Goal: Obtain resource: Obtain resource

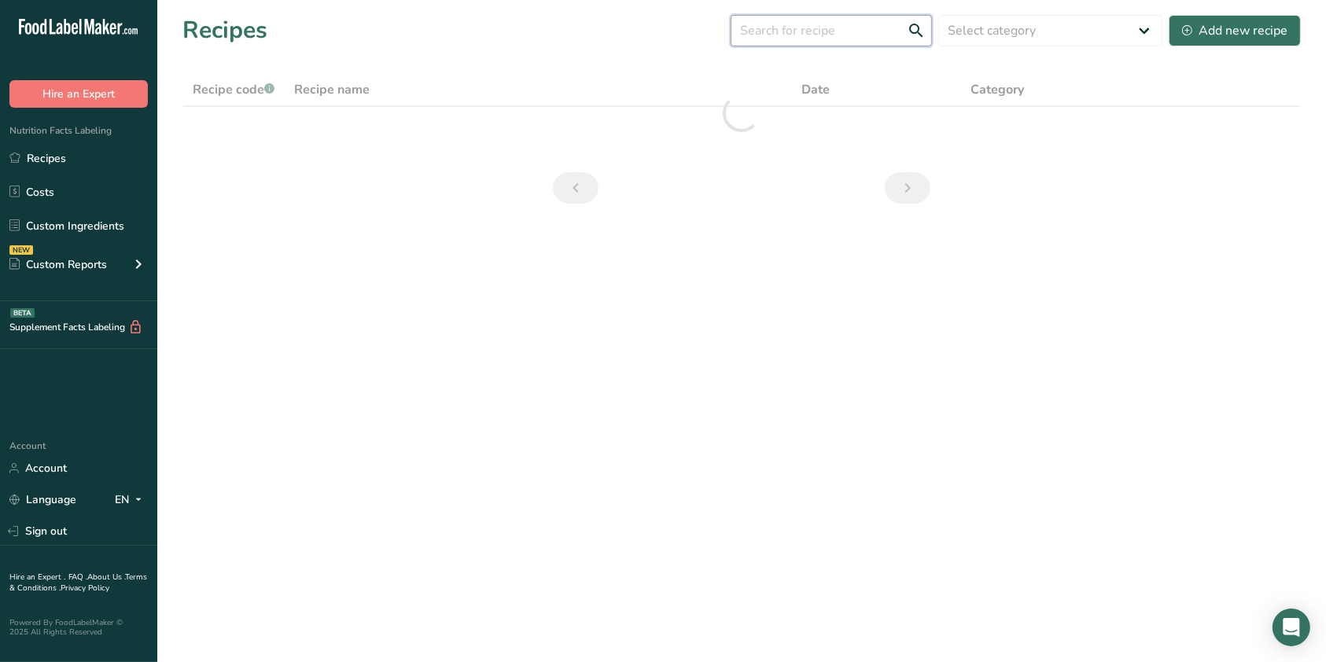
click at [881, 18] on input "text" at bounding box center [830, 30] width 201 height 31
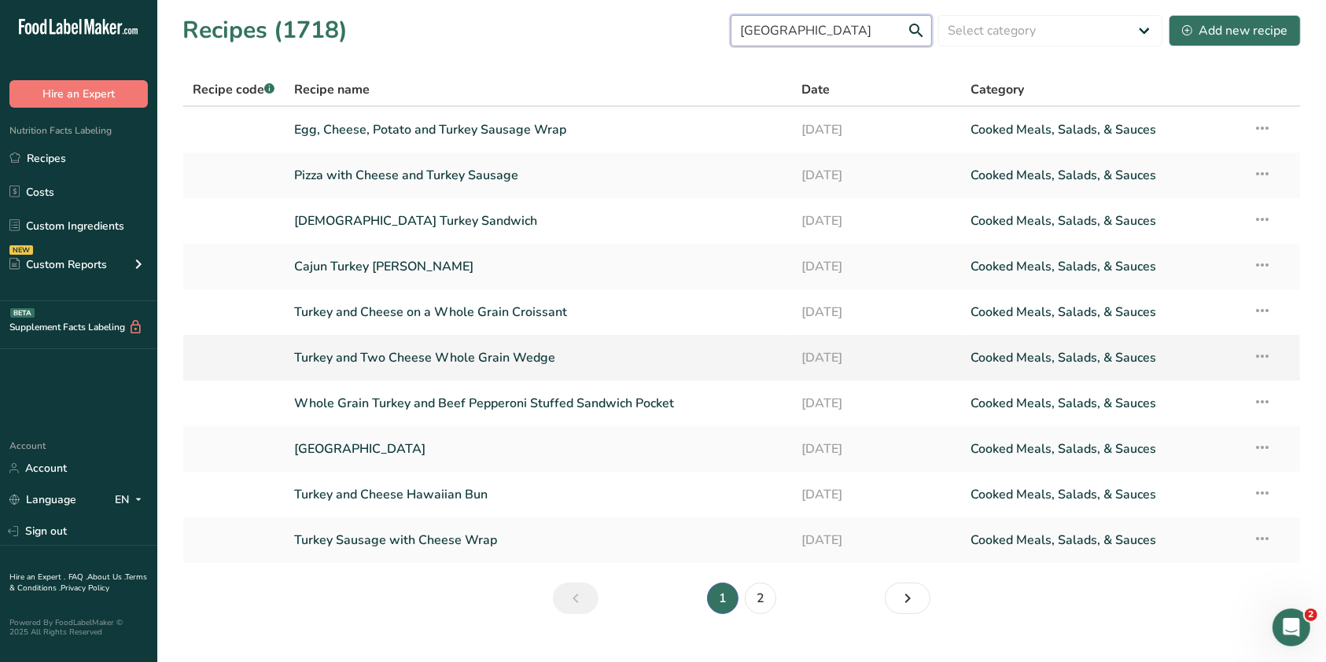
type input "[GEOGRAPHIC_DATA]"
click at [481, 362] on link "Turkey and Two Cheese Whole Grain Wedge" at bounding box center [538, 357] width 489 height 33
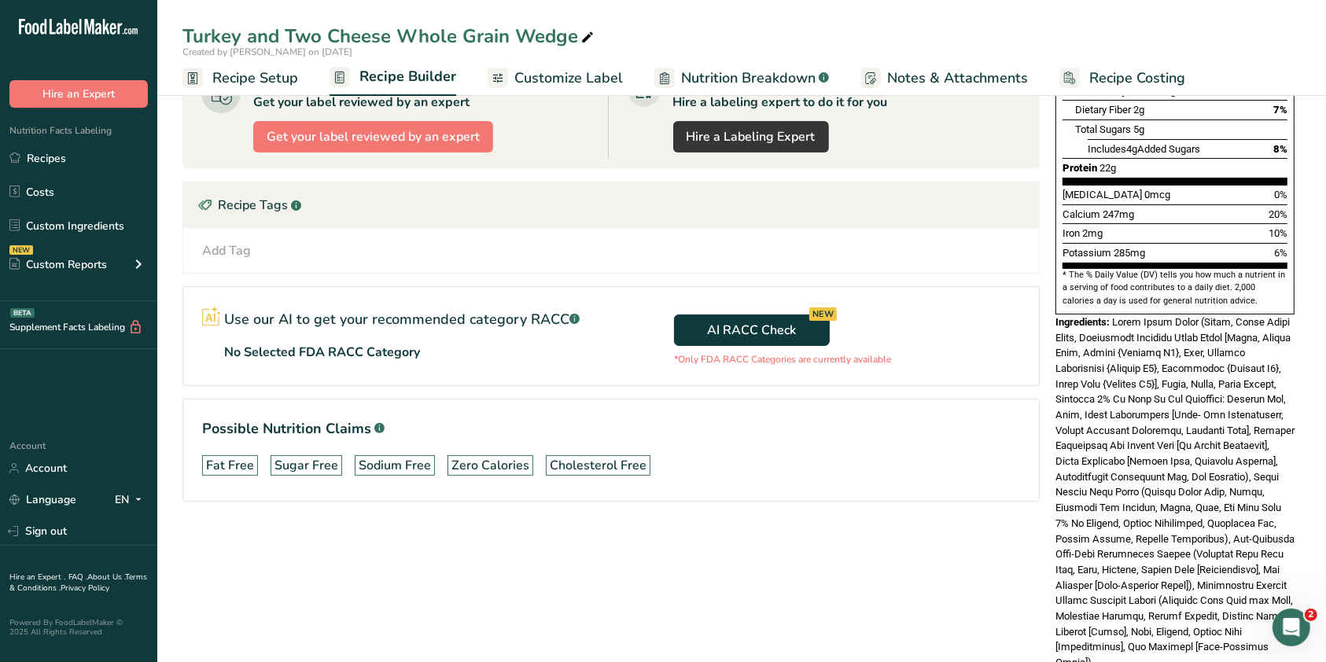
scroll to position [352, 0]
drag, startPoint x: 1113, startPoint y: 286, endPoint x: 1234, endPoint y: 626, distance: 360.6
click at [1234, 626] on div "Nutrition Facts 1 Serving Per Container Serving Size 125g Amount Per Serving Ca…" at bounding box center [1175, 242] width 252 height 947
copy div "Whole Grain Bread (Water, Whole Wheat Flour, Unbleached Enriched Wheat Flour [F…"
drag, startPoint x: 509, startPoint y: 2, endPoint x: 529, endPoint y: 35, distance: 37.8
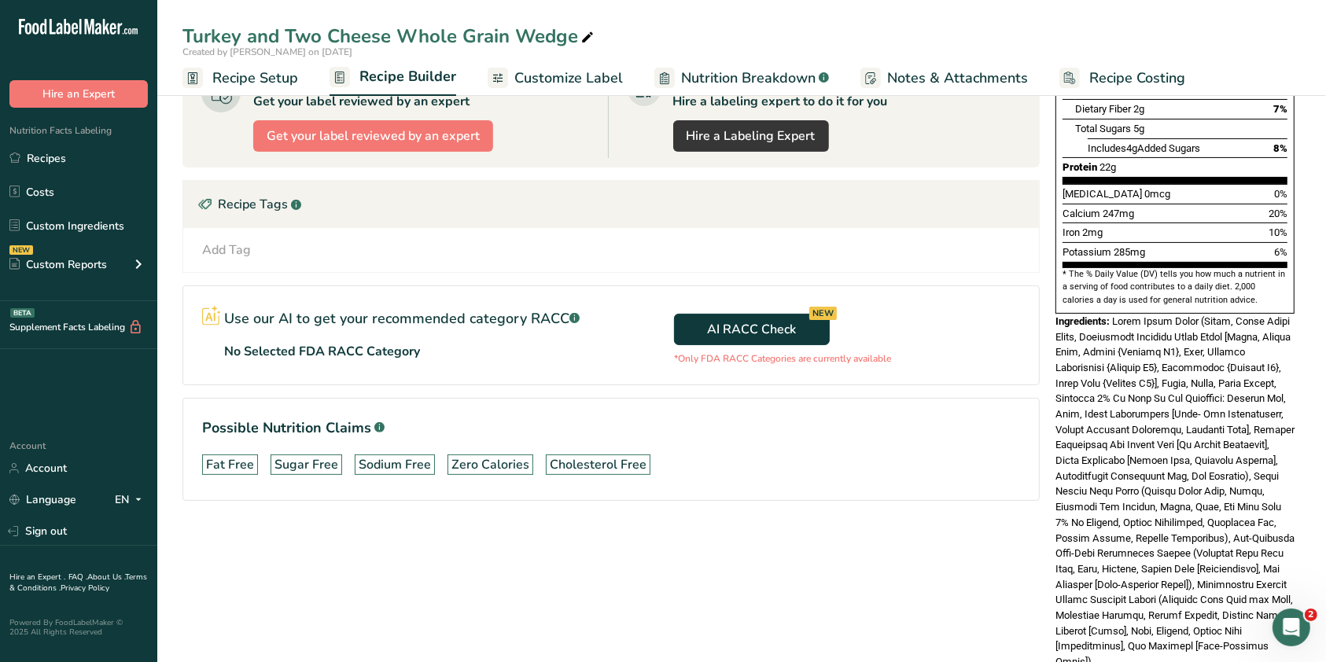
click at [529, 35] on div "Turkey and Two Cheese Whole Grain Wedge Created by [PERSON_NAME] on [DATE] Reci…" at bounding box center [741, 48] width 1168 height 96
click at [529, 35] on div "Turkey and Two Cheese Whole Grain Wedge" at bounding box center [389, 36] width 414 height 28
click at [529, 35] on input "Turkey and Two Cheese Whole Grain Wedge" at bounding box center [741, 36] width 1118 height 28
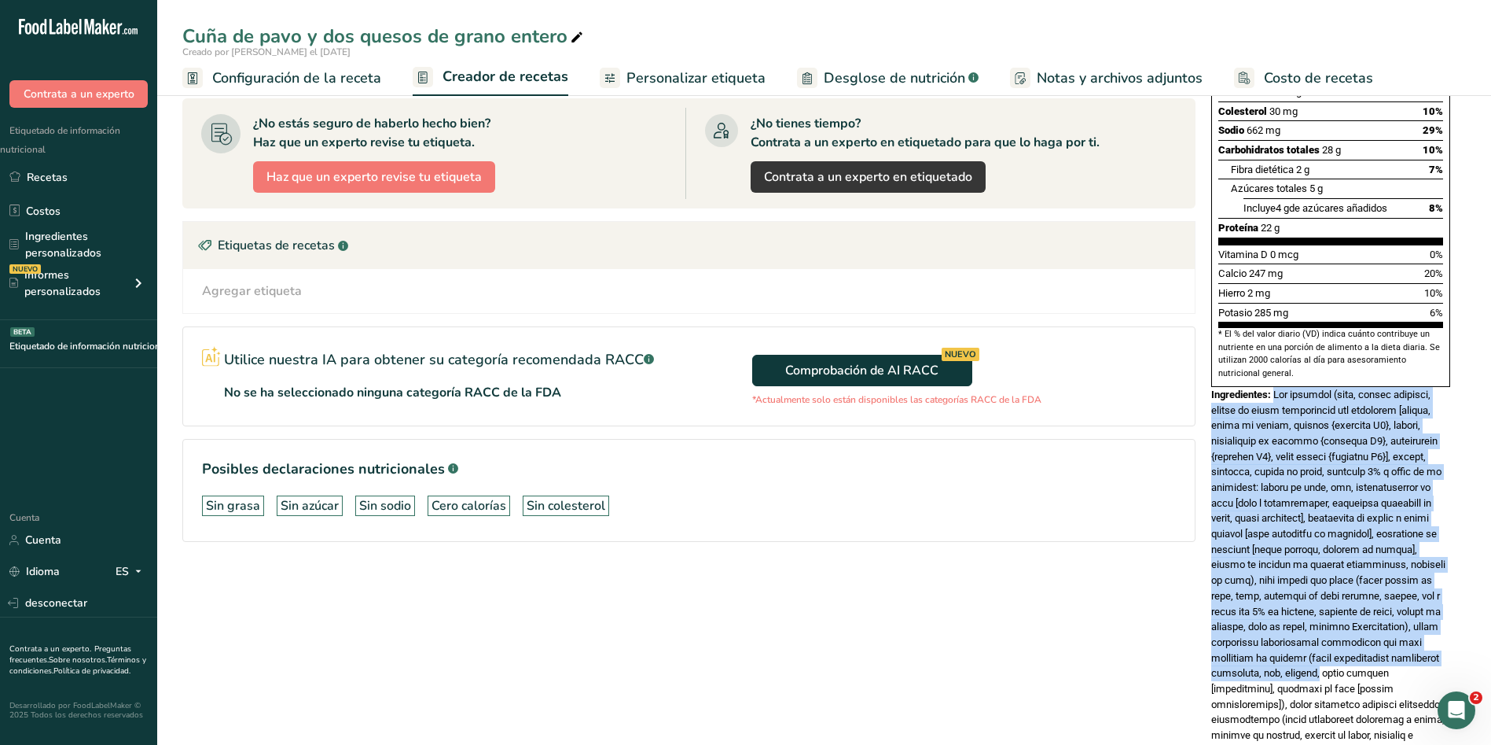
scroll to position [472, 0]
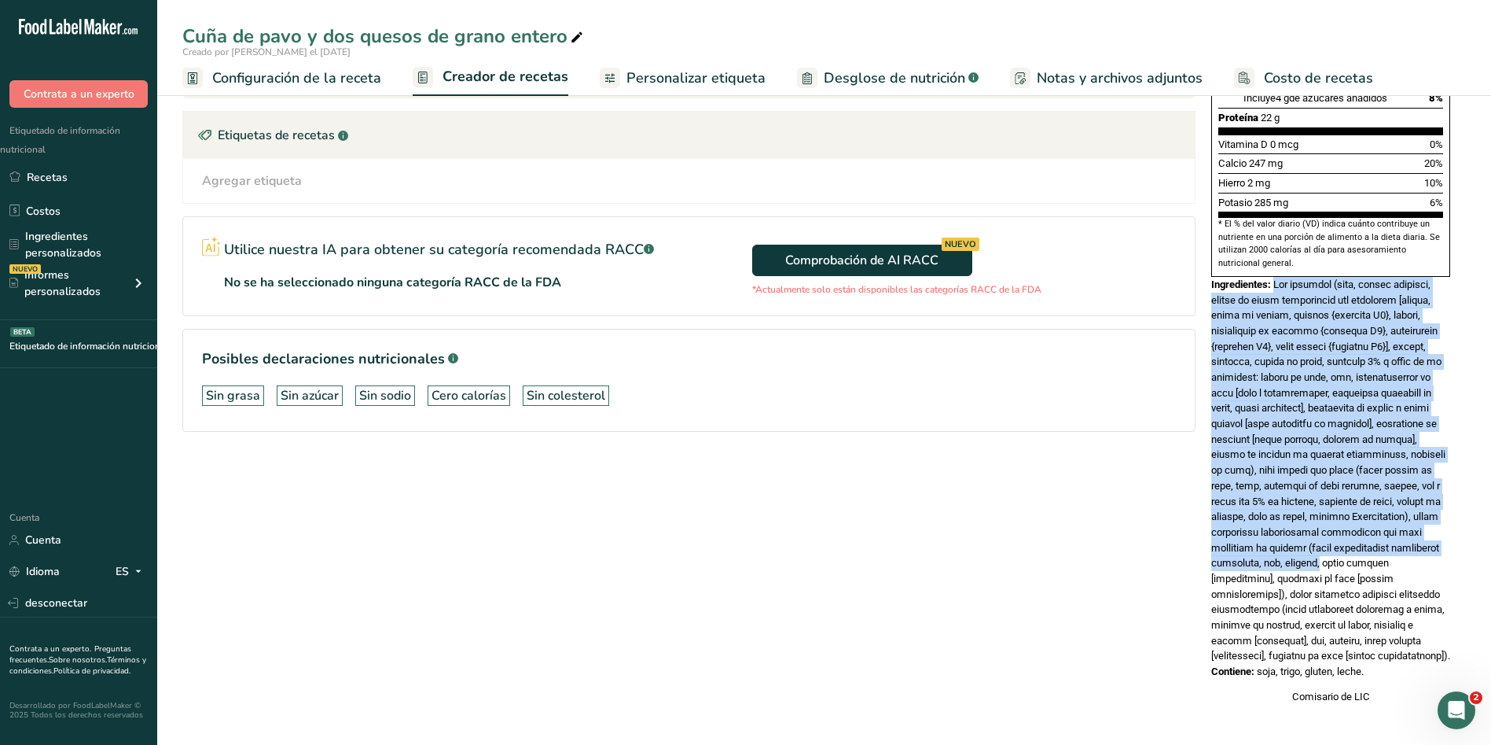
drag, startPoint x: 1269, startPoint y: 413, endPoint x: 1407, endPoint y: 653, distance: 277.2
click at [1325, 653] on div "Información nutricional 1 porción por envase Tamaño de la porción 125 gramos Ca…" at bounding box center [1331, 205] width 252 height 1010
copy div "Lor ipsumdol (sita, consec adipisci, elitse do eiusm temporincid utl etdolorem …"
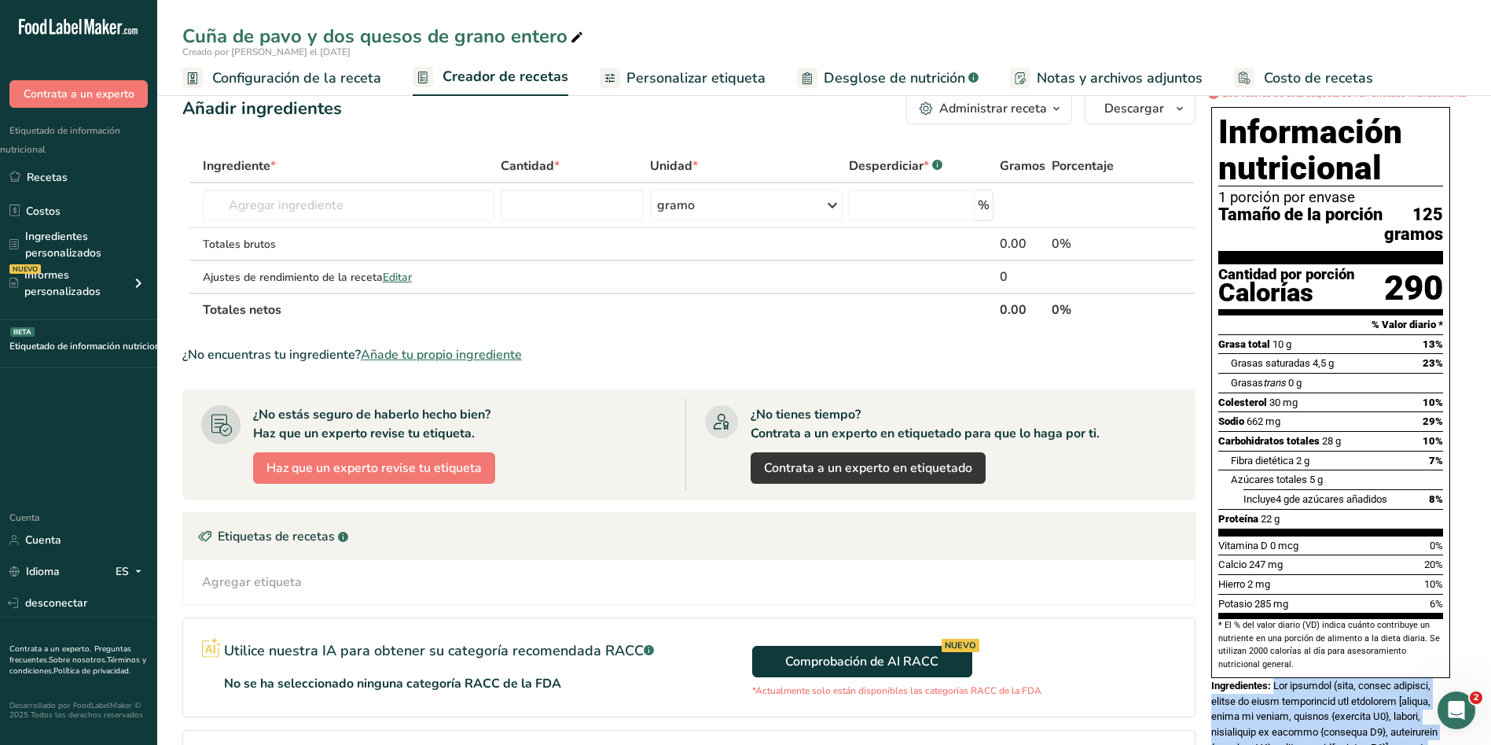
scroll to position [18, 0]
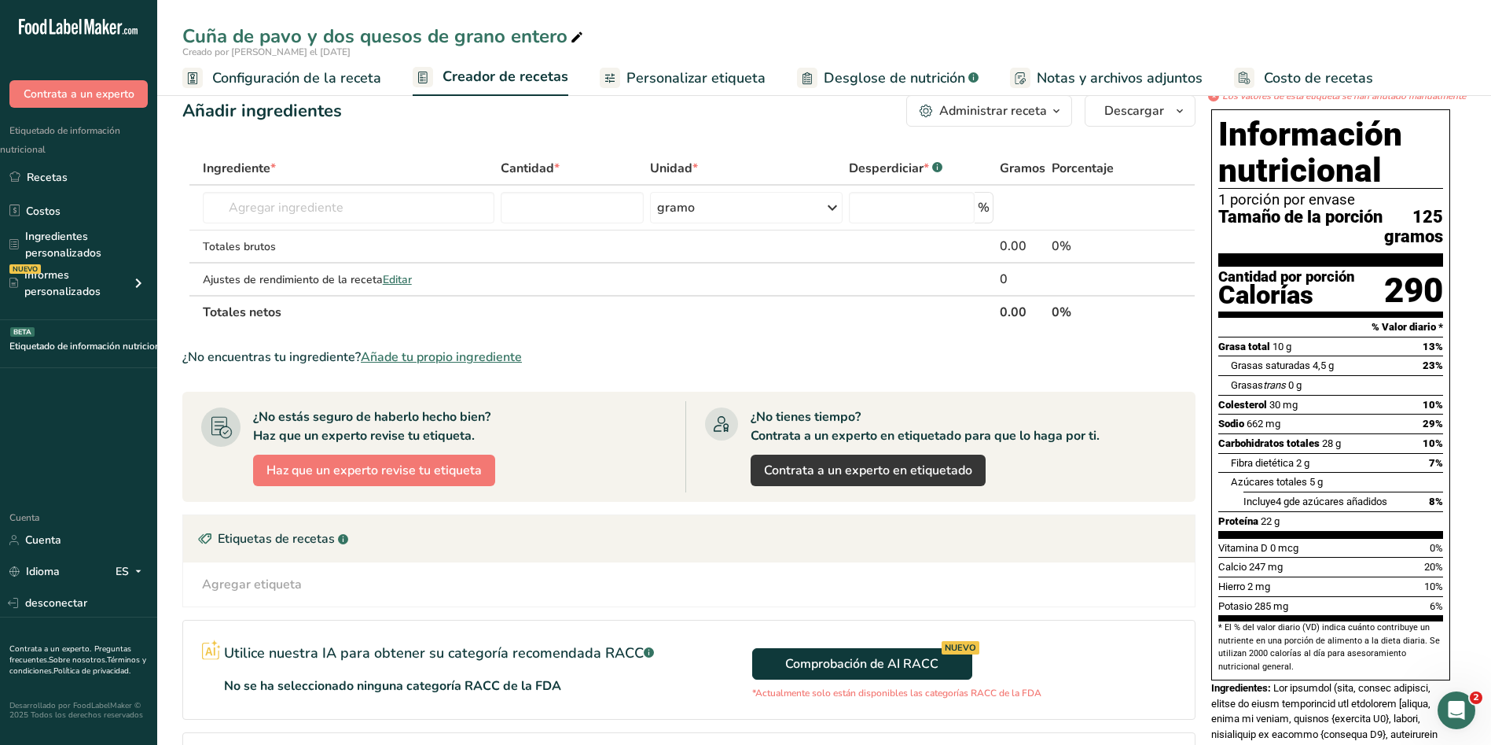
click at [1319, 473] on div "Fibra dietética 2 g 7%" at bounding box center [1337, 463] width 212 height 20
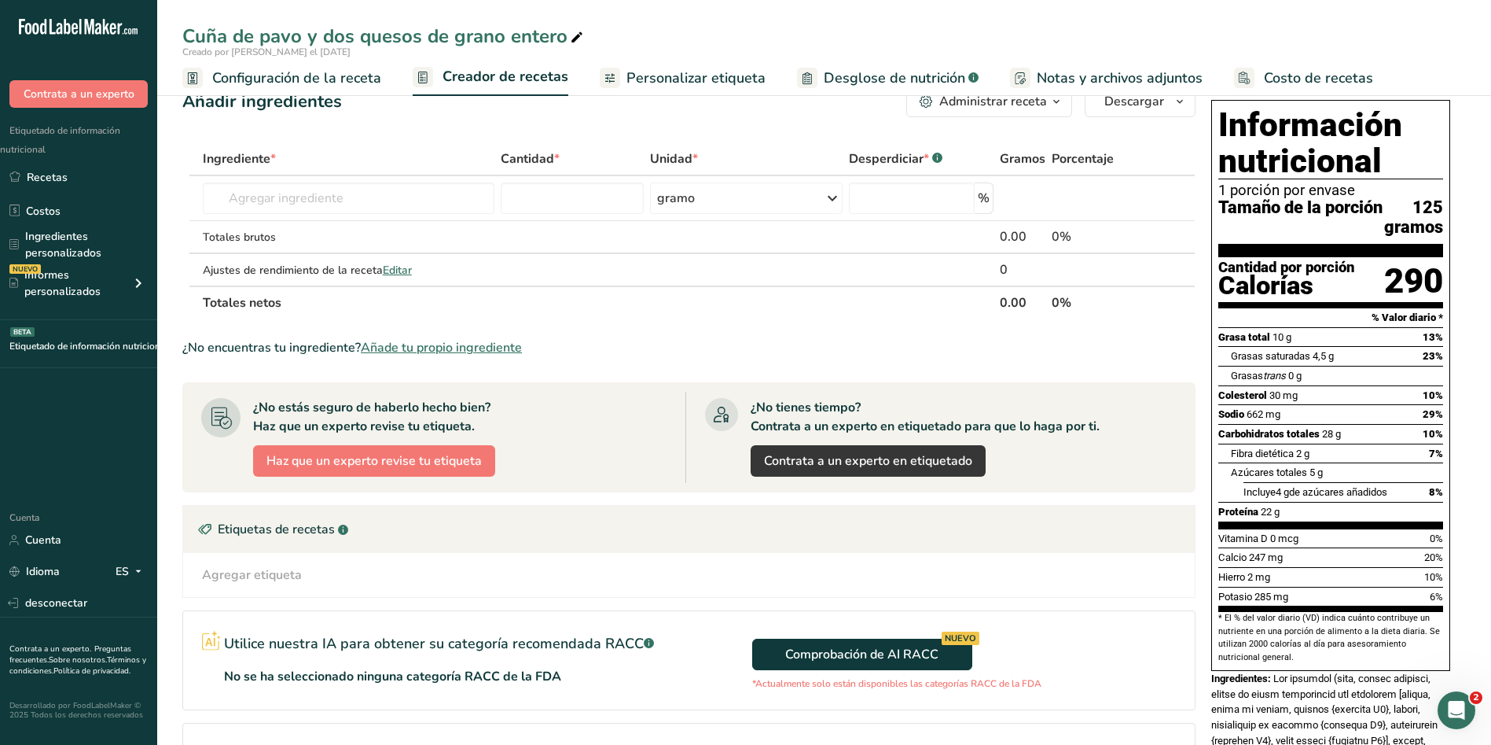
scroll to position [28, 0]
